Goal: Task Accomplishment & Management: Use online tool/utility

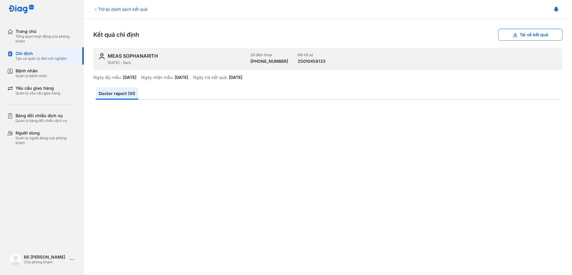
scroll to position [300, 0]
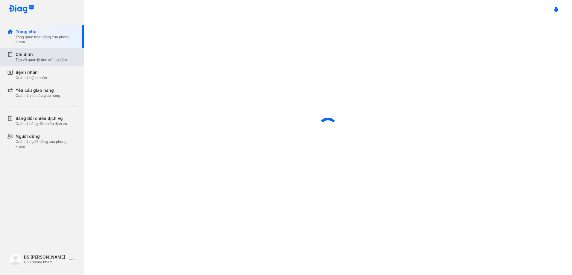
drag, startPoint x: 38, startPoint y: 54, endPoint x: 77, endPoint y: 55, distance: 38.6
click at [39, 55] on div "Chỉ định" at bounding box center [41, 54] width 51 height 6
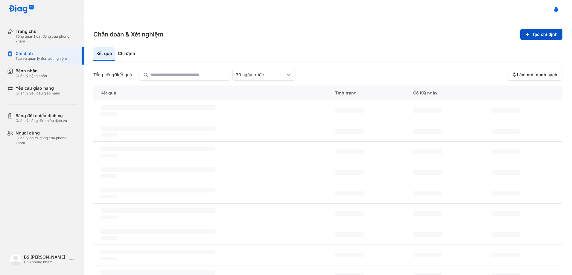
click at [528, 33] on button "Tạo chỉ định" at bounding box center [542, 34] width 42 height 11
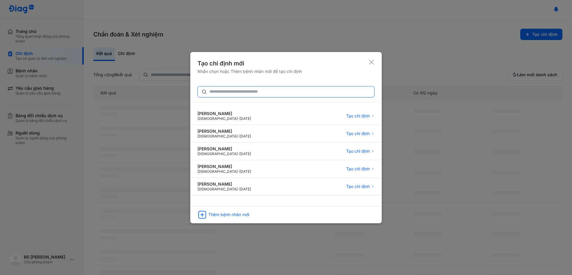
click at [252, 89] on input "text" at bounding box center [290, 92] width 161 height 11
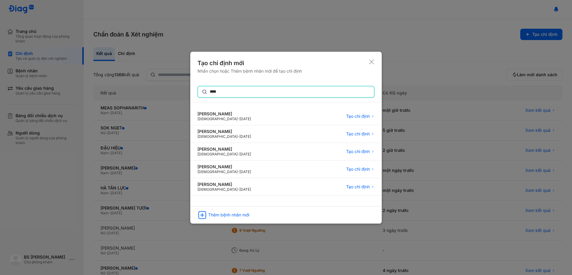
type input "****"
drag, startPoint x: 239, startPoint y: 118, endPoint x: 243, endPoint y: 116, distance: 4.6
click at [239, 126] on div "Meas Sophanarith [DEMOGRAPHIC_DATA] - [DATE] Tạo chỉ định" at bounding box center [286, 135] width 192 height 18
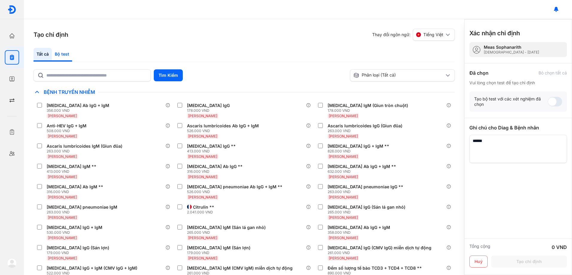
click at [66, 54] on div "Bộ test" at bounding box center [62, 55] width 20 height 14
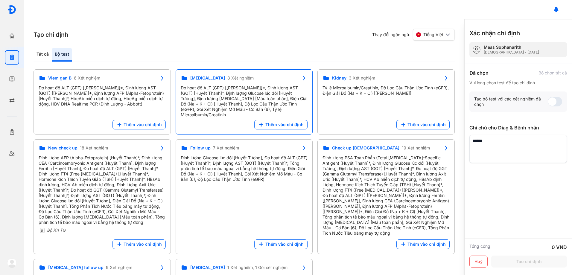
click at [229, 99] on div "Đo hoạt độ ALT (GPT) [Huyết Thanh]*, Định lượng AST (GOT) [Huyết Thanh]*, Định …" at bounding box center [244, 101] width 127 height 32
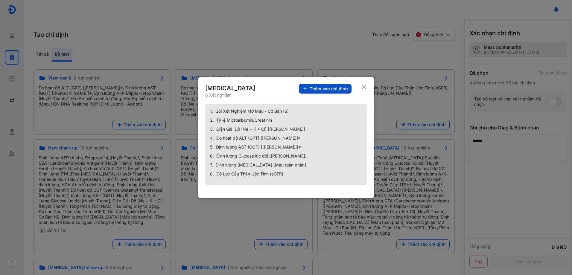
click at [319, 90] on span "Thêm vào chỉ định" at bounding box center [329, 88] width 38 height 5
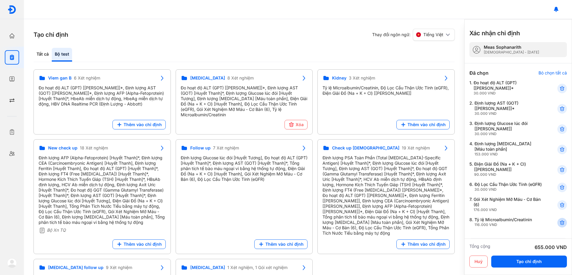
click at [560, 226] on icon at bounding box center [563, 223] width 6 height 6
click at [86, 99] on div "Đo hoạt độ ALT (GPT) [Huyết Thanh]*, Định lượng AST (GOT) [Huyết Thanh]*, Định …" at bounding box center [102, 96] width 127 height 22
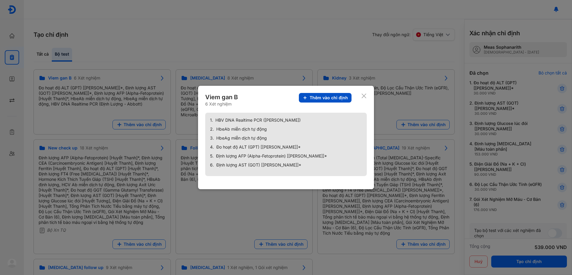
click at [337, 97] on span "Thêm vào chỉ định" at bounding box center [329, 97] width 38 height 5
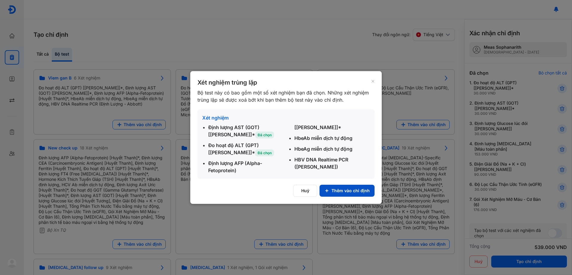
click at [344, 190] on button "Thêm vào chỉ định" at bounding box center [347, 191] width 55 height 12
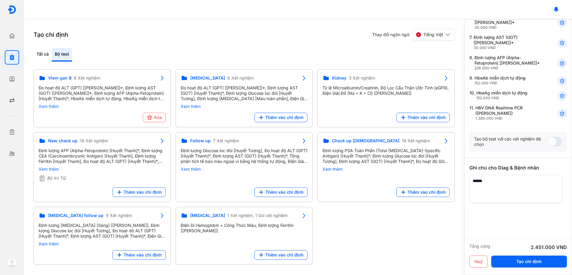
scroll to position [168, 0]
click at [523, 260] on button "Tạo chỉ định" at bounding box center [530, 262] width 76 height 12
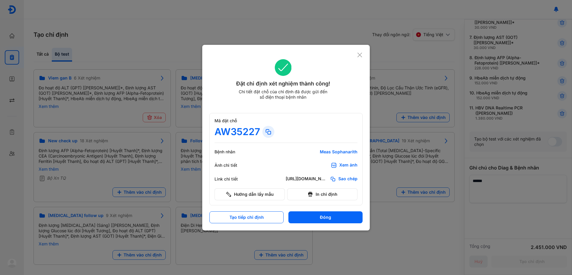
scroll to position [0, 0]
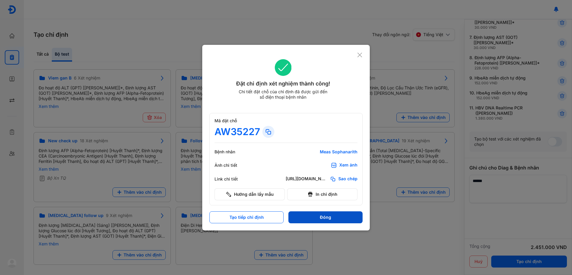
click at [336, 222] on button "Đóng" at bounding box center [326, 218] width 74 height 12
